Goal: Book appointment/travel/reservation

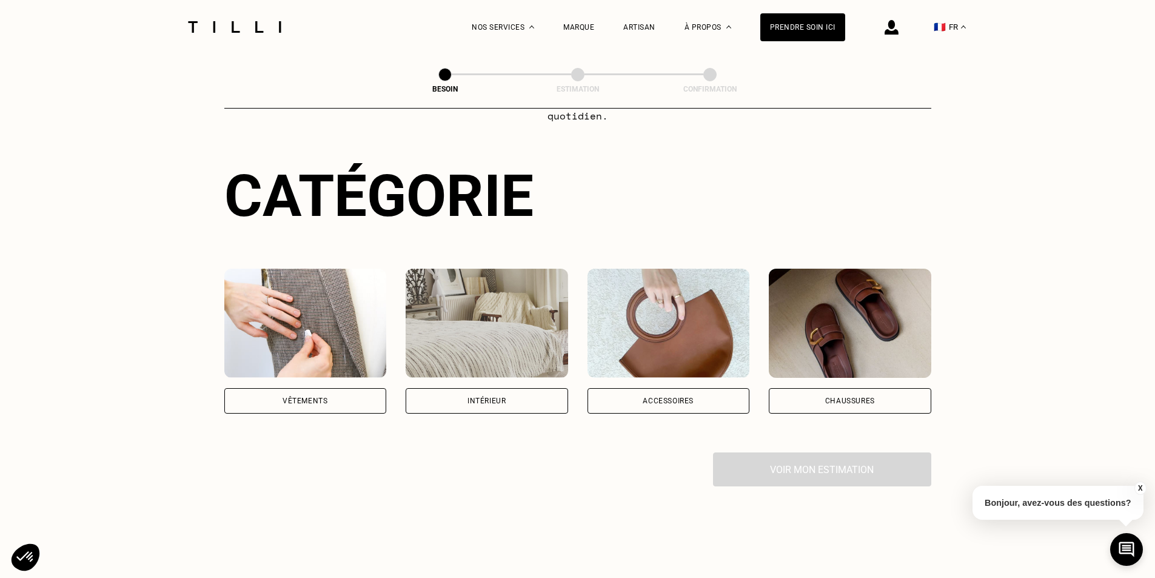
scroll to position [121, 0]
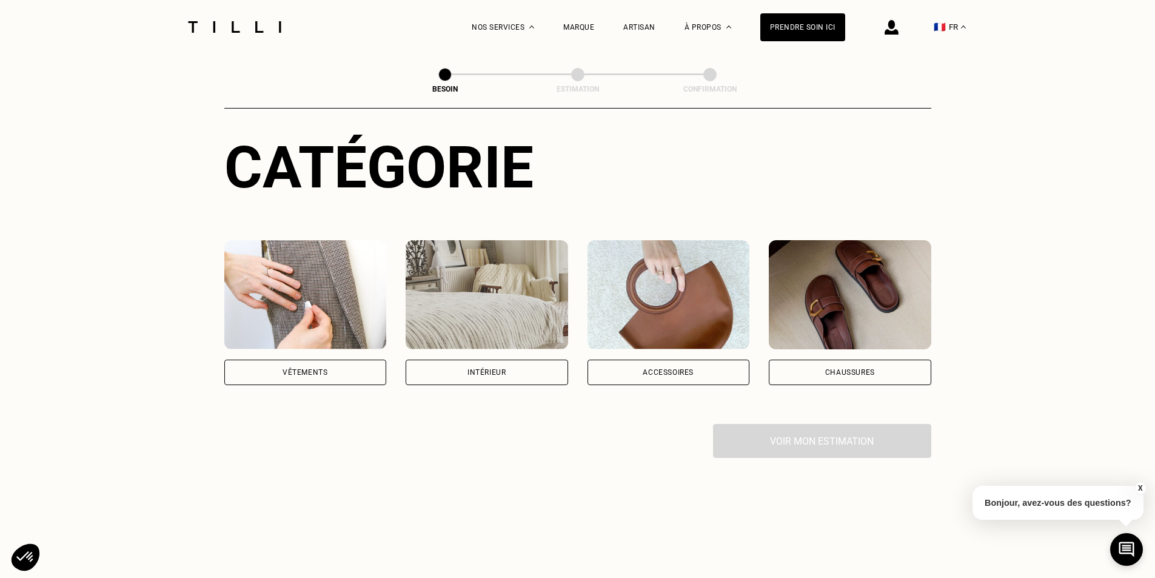
click at [333, 360] on div "Vêtements" at bounding box center [305, 372] width 162 height 25
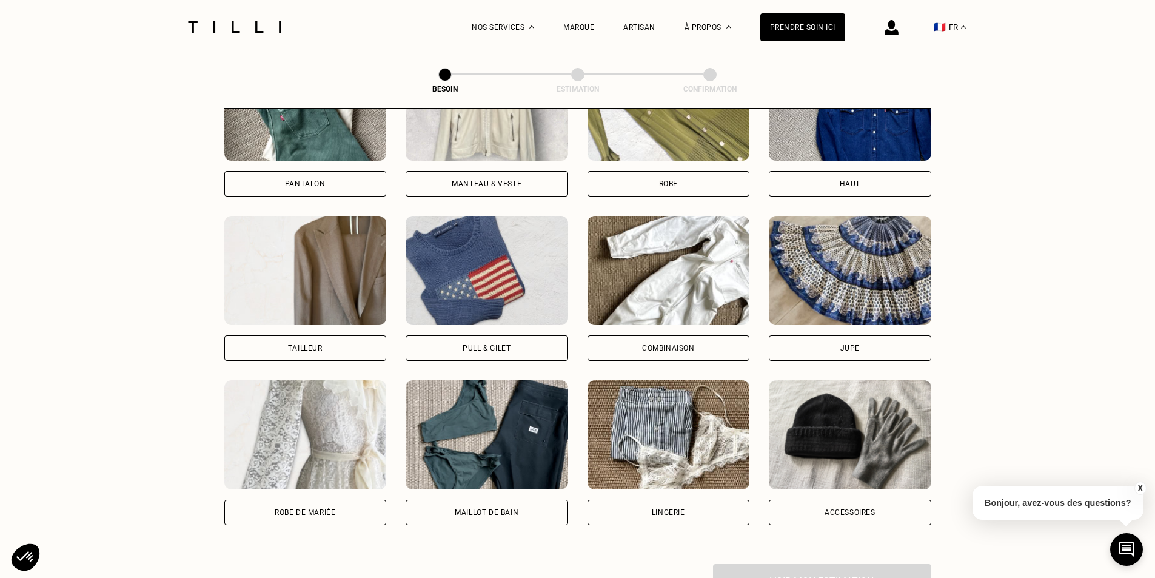
scroll to position [700, 0]
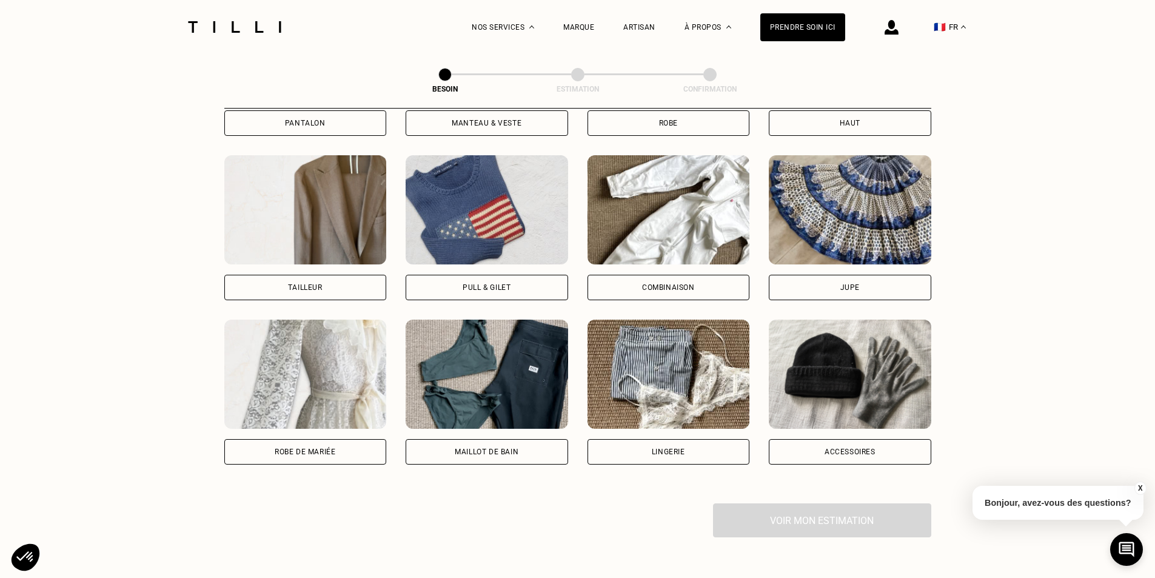
click at [673, 448] on div "Lingerie" at bounding box center [668, 451] width 33 height 7
select select "FR"
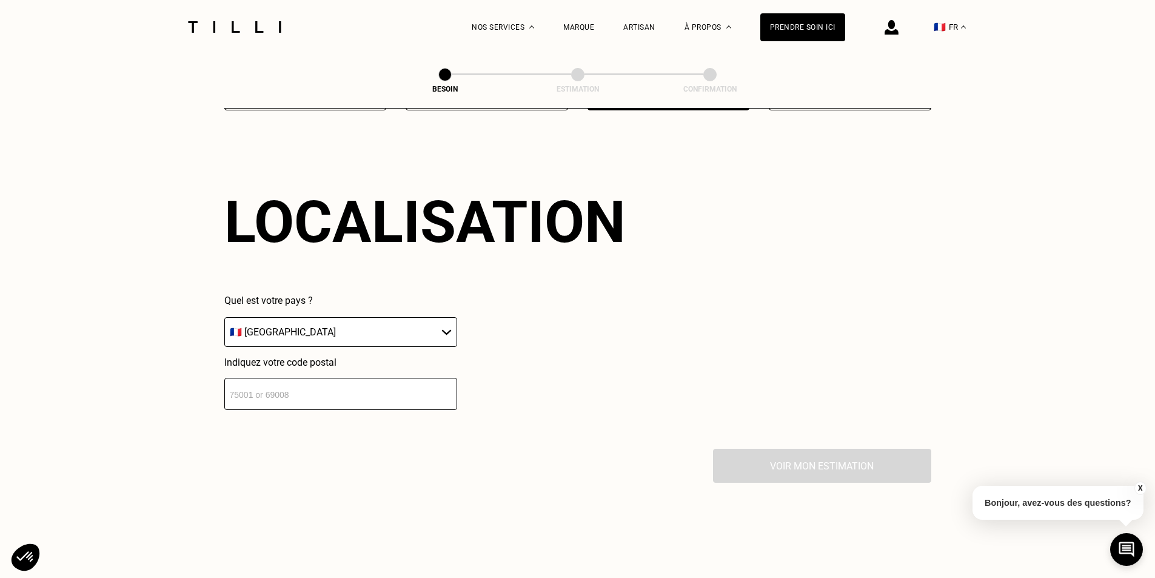
scroll to position [1056, 0]
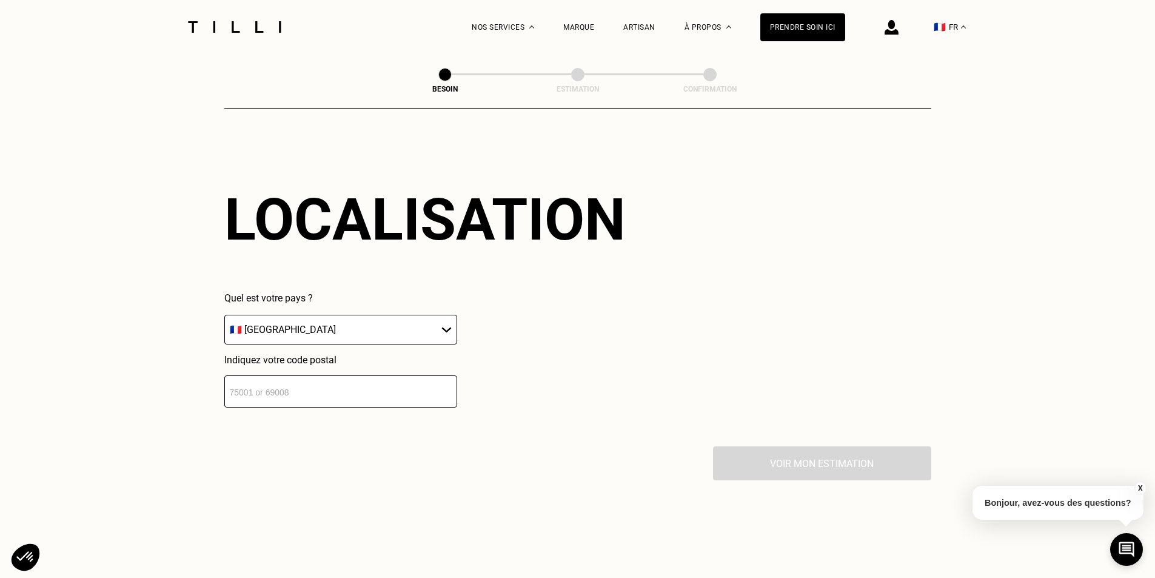
click at [338, 382] on input "number" at bounding box center [340, 391] width 233 height 32
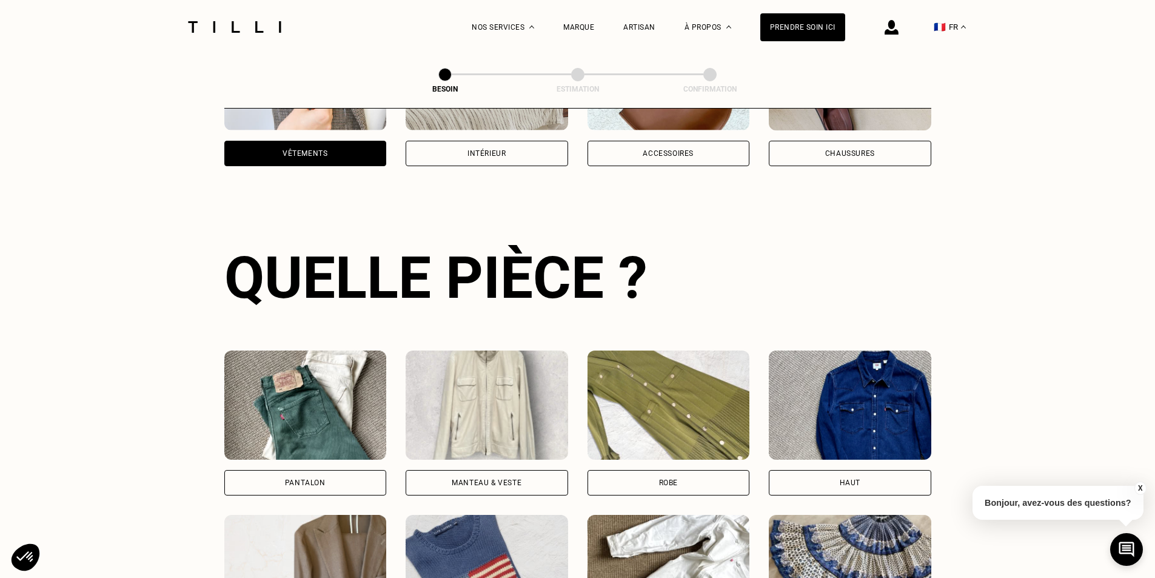
scroll to position [327, 0]
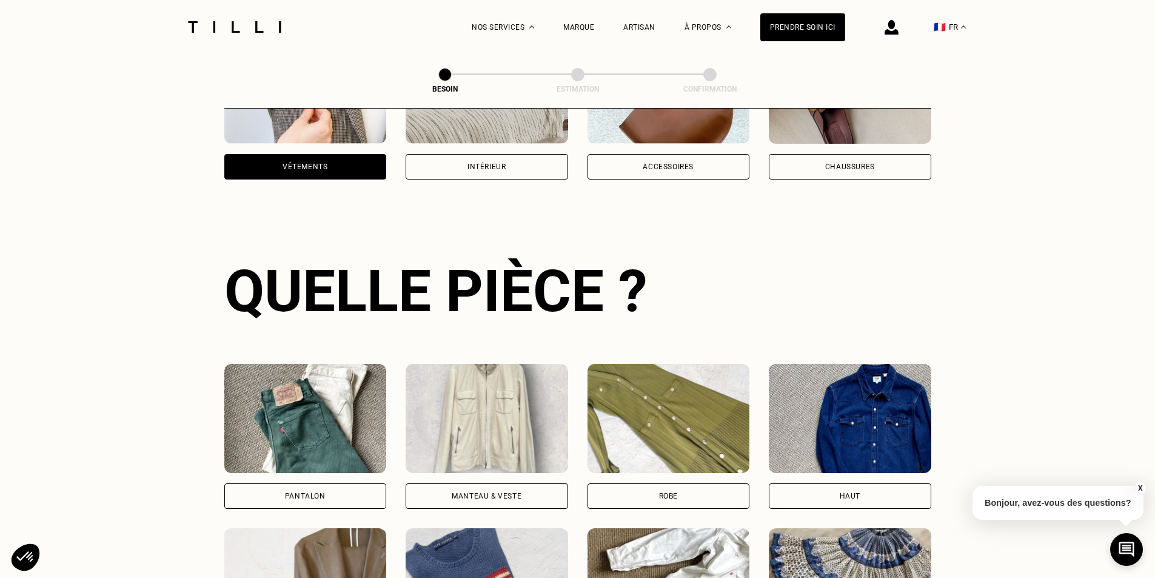
type input "69100"
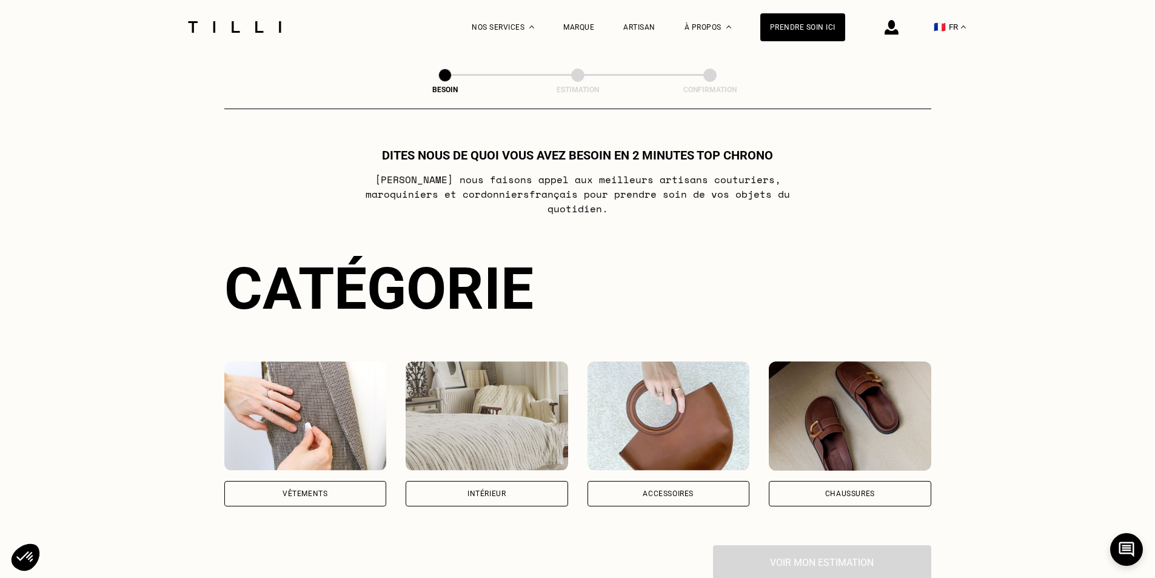
click at [671, 490] on div "Accessoires" at bounding box center [668, 493] width 51 height 7
